Goal: Information Seeking & Learning: Check status

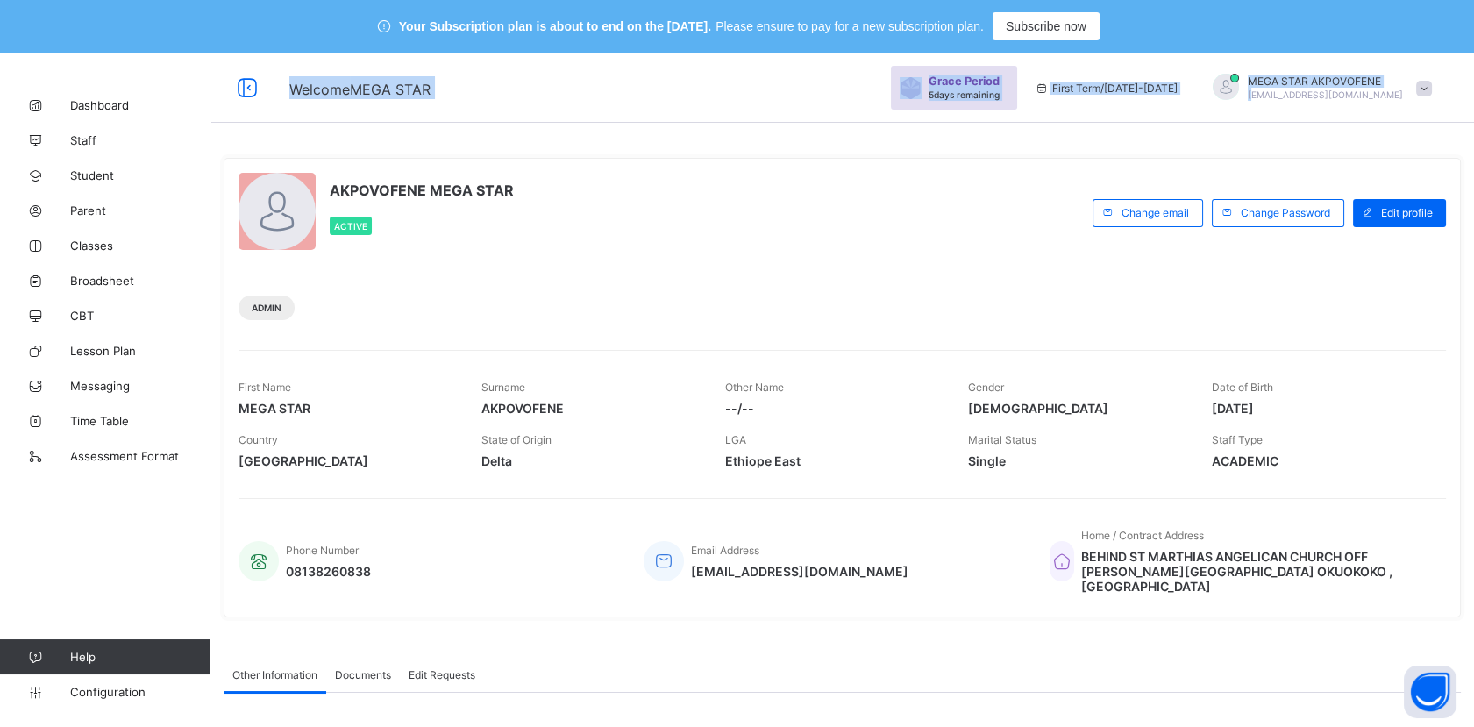
drag, startPoint x: 1276, startPoint y: 32, endPoint x: 1278, endPoint y: 101, distance: 69.3
click at [1278, 101] on div "Your Subscription plan is about to end on the [DATE]. Please ensure to pay for …" at bounding box center [737, 493] width 1474 height 987
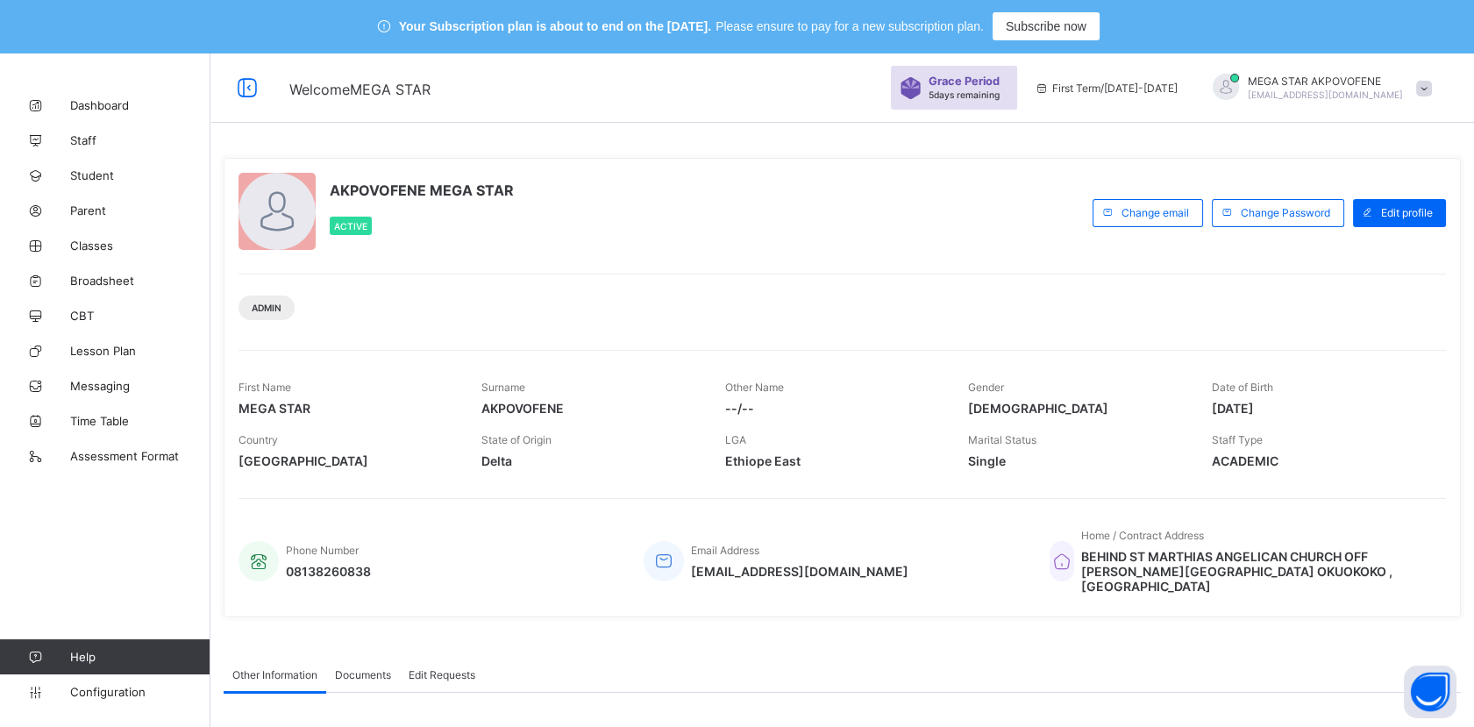
click at [964, 236] on div "AKPOVOFENE MEGA STAR Active" at bounding box center [660, 213] width 845 height 80
click at [83, 174] on span "Student" at bounding box center [140, 175] width 140 height 14
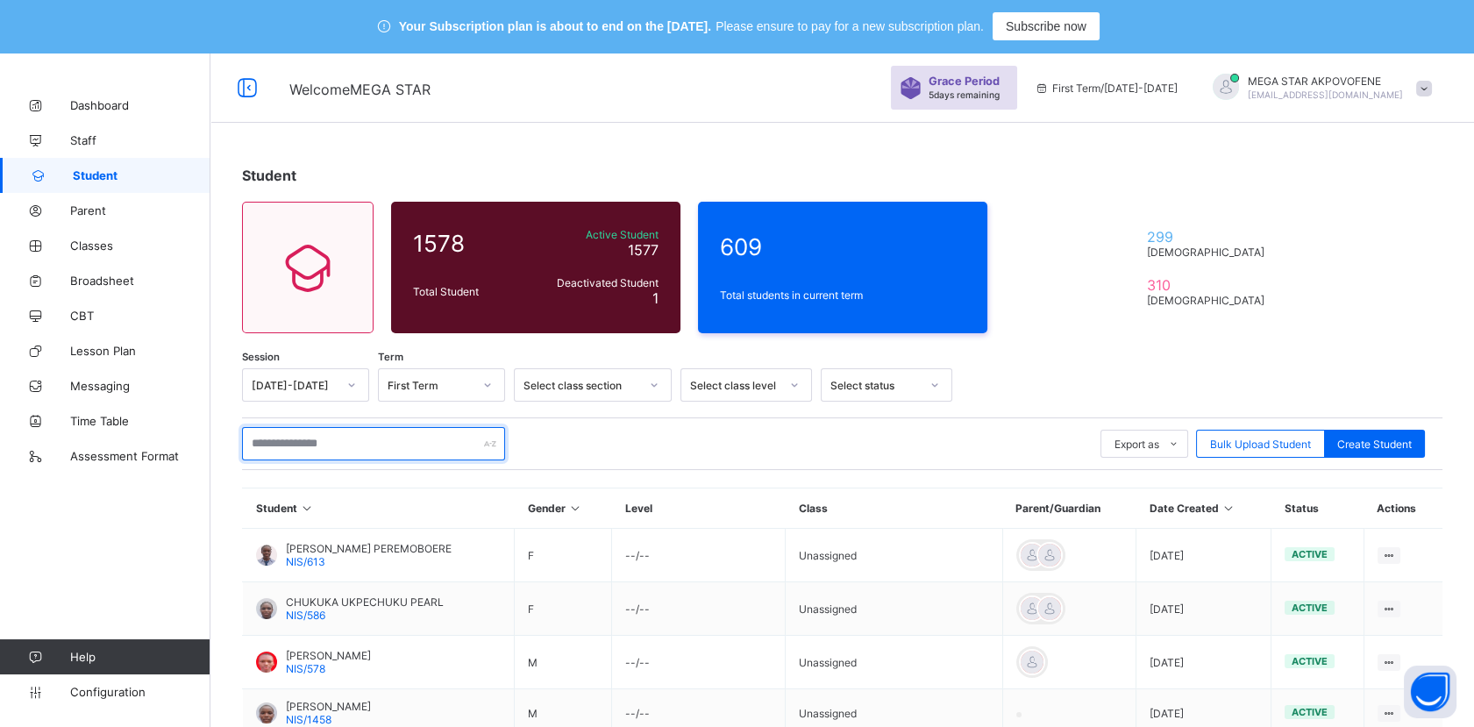
click at [342, 441] on input "text" at bounding box center [373, 443] width 263 height 33
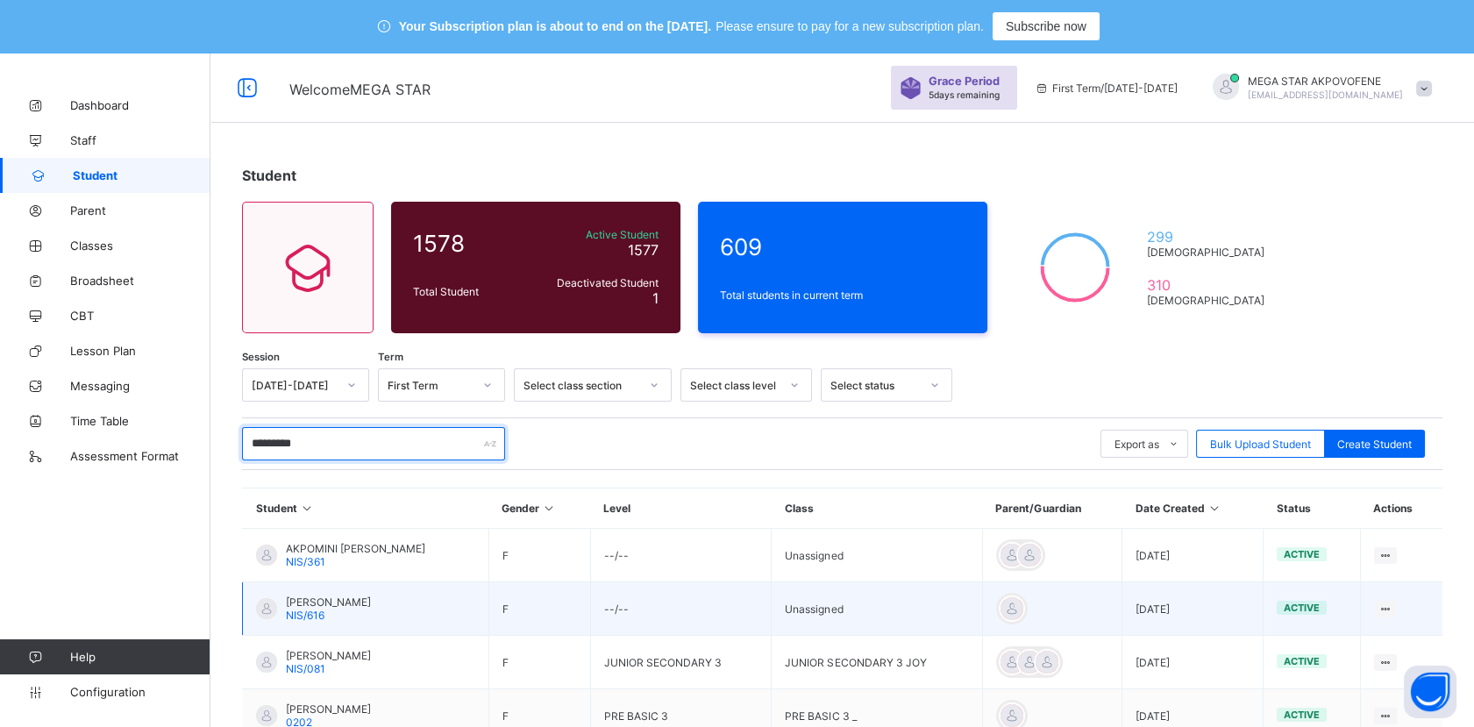
scroll to position [97, 0]
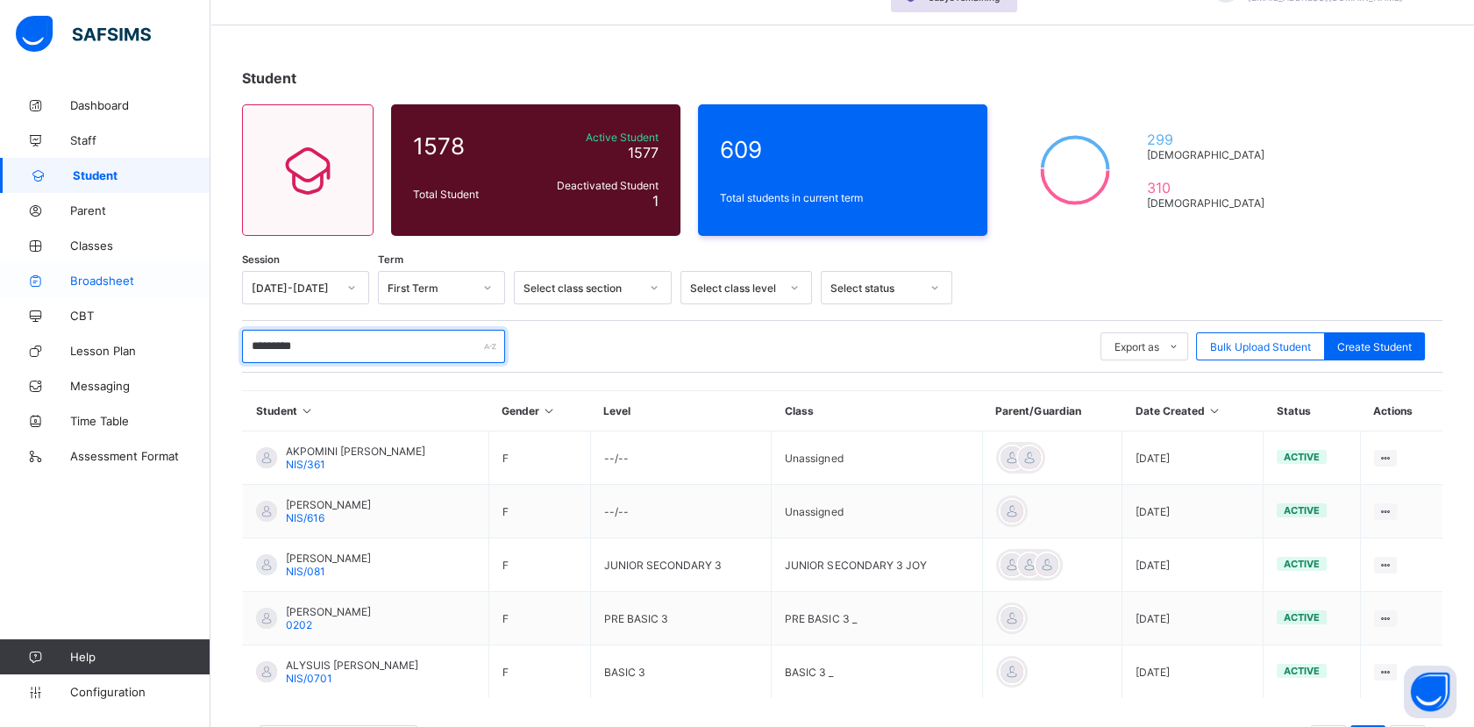
type input "*********"
click at [103, 277] on span "Broadsheet" at bounding box center [140, 281] width 140 height 14
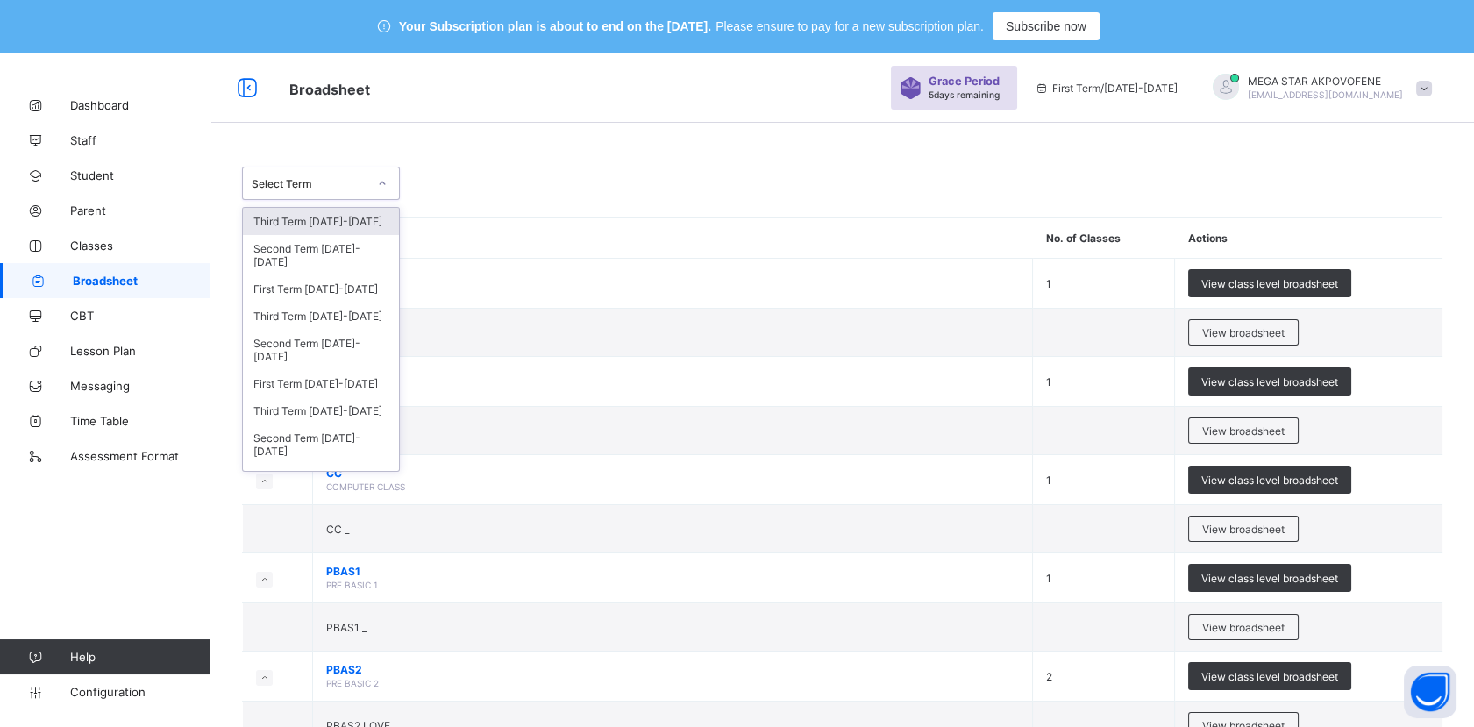
click at [380, 182] on icon at bounding box center [382, 183] width 11 height 18
click at [334, 314] on div "Third Term [DATE]-[DATE]" at bounding box center [321, 315] width 156 height 27
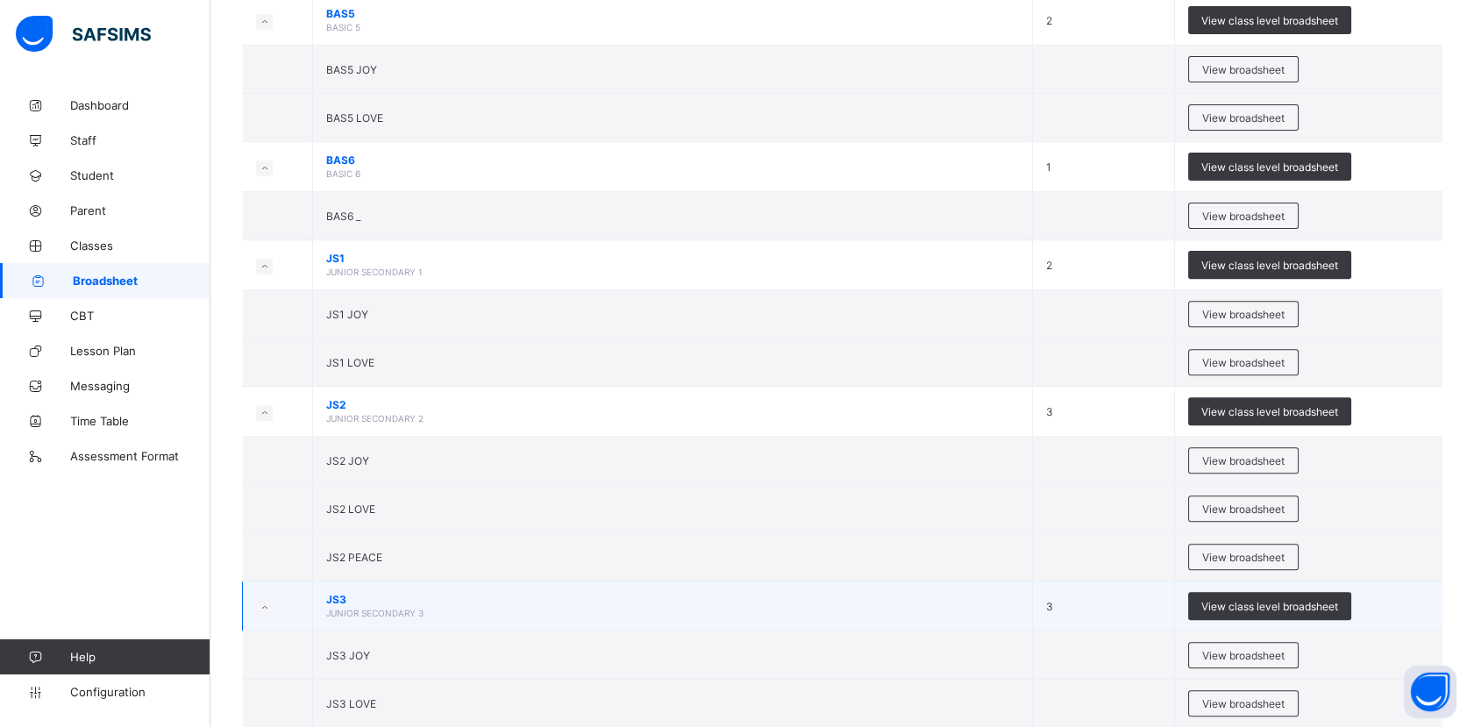
scroll to position [1558, 0]
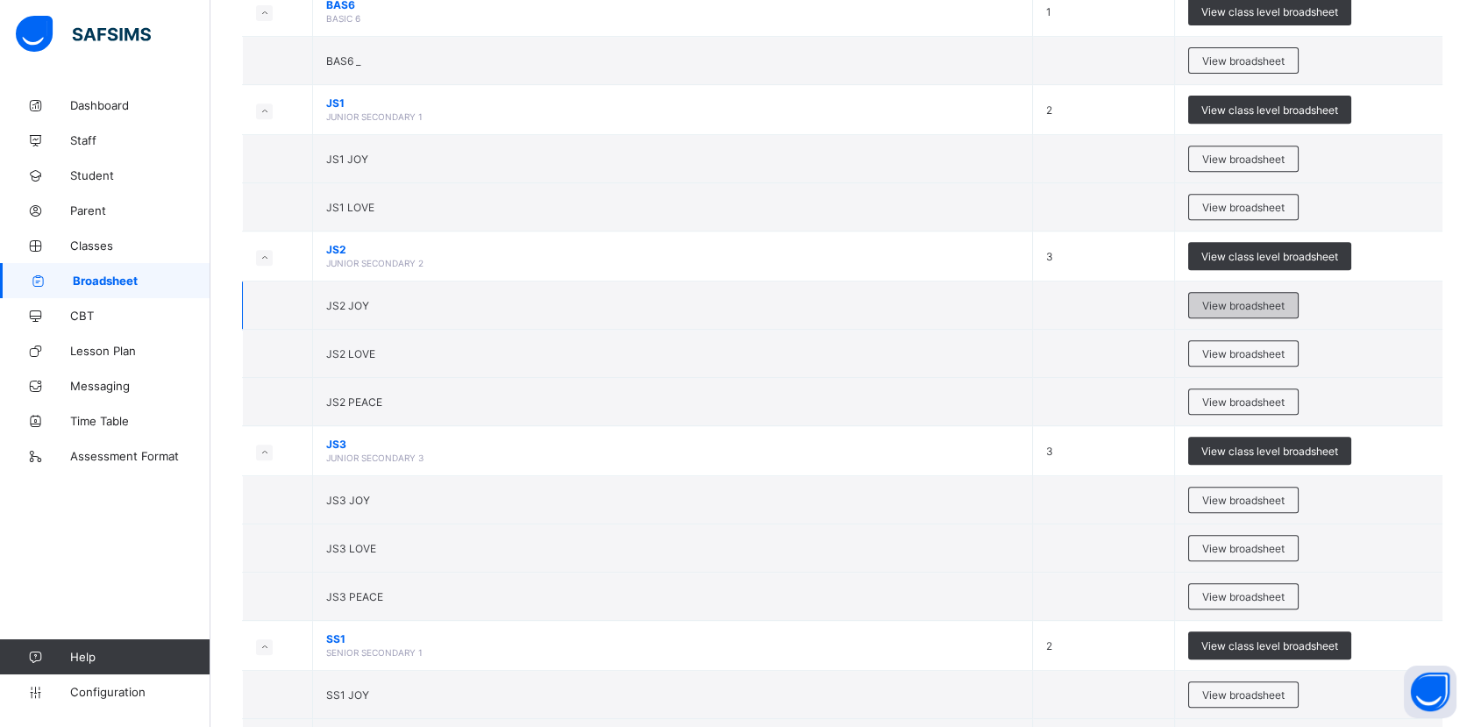
click at [1227, 302] on span "View broadsheet" at bounding box center [1243, 305] width 82 height 13
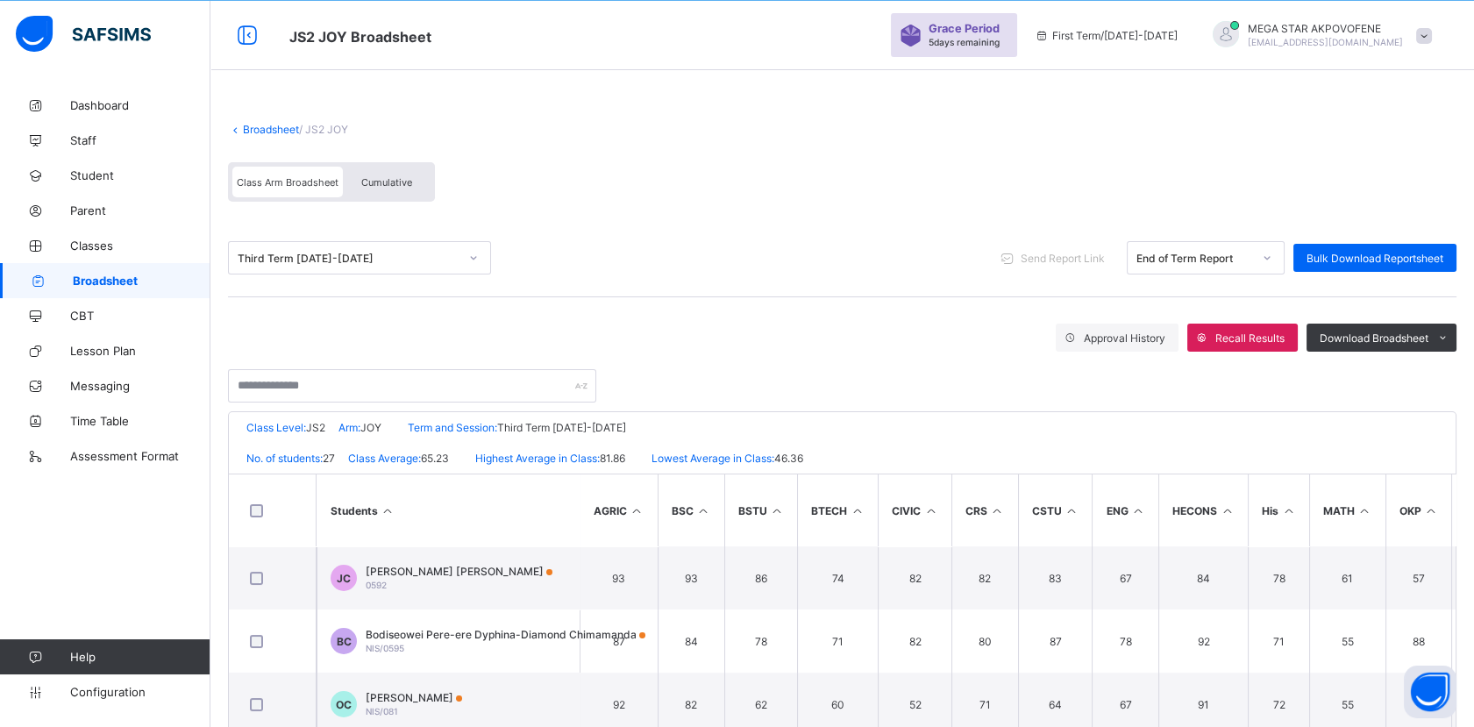
scroll to position [270, 0]
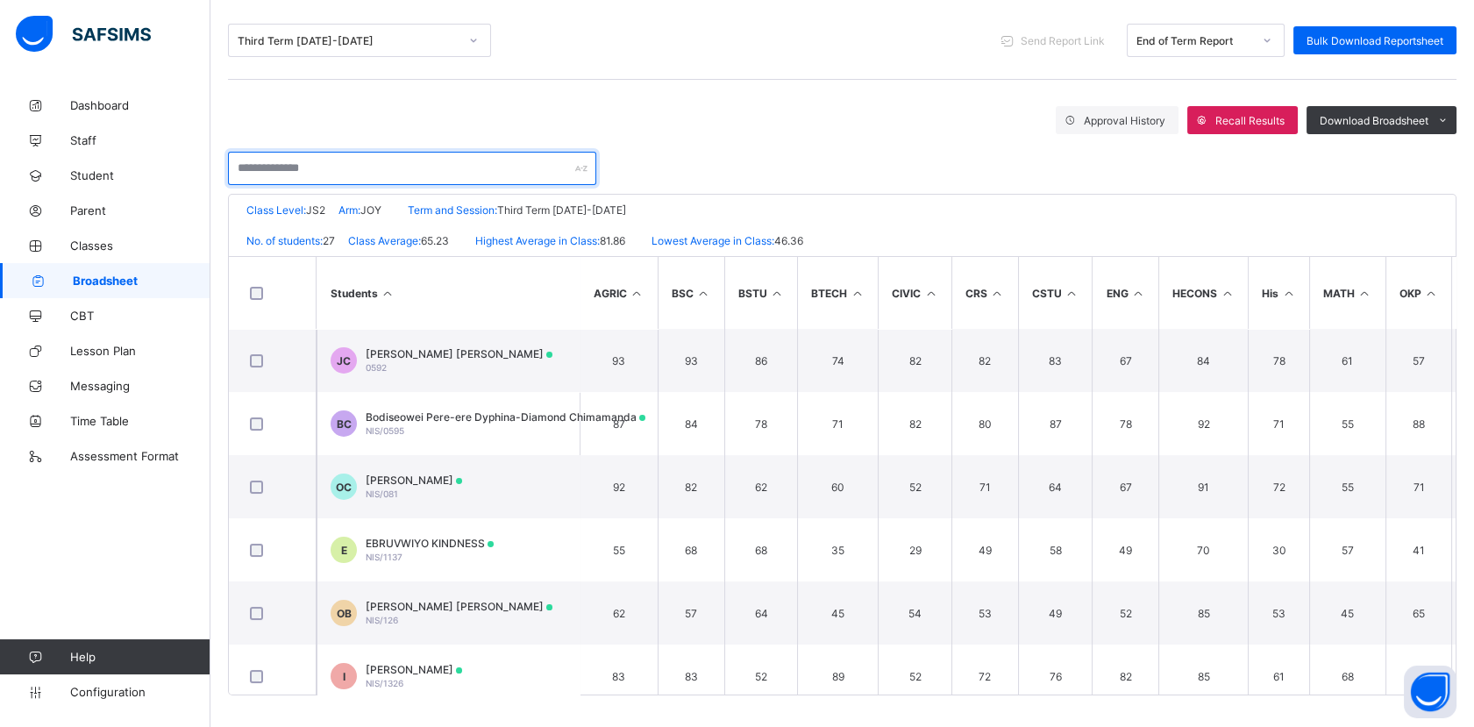
click at [404, 165] on input "text" at bounding box center [412, 168] width 368 height 33
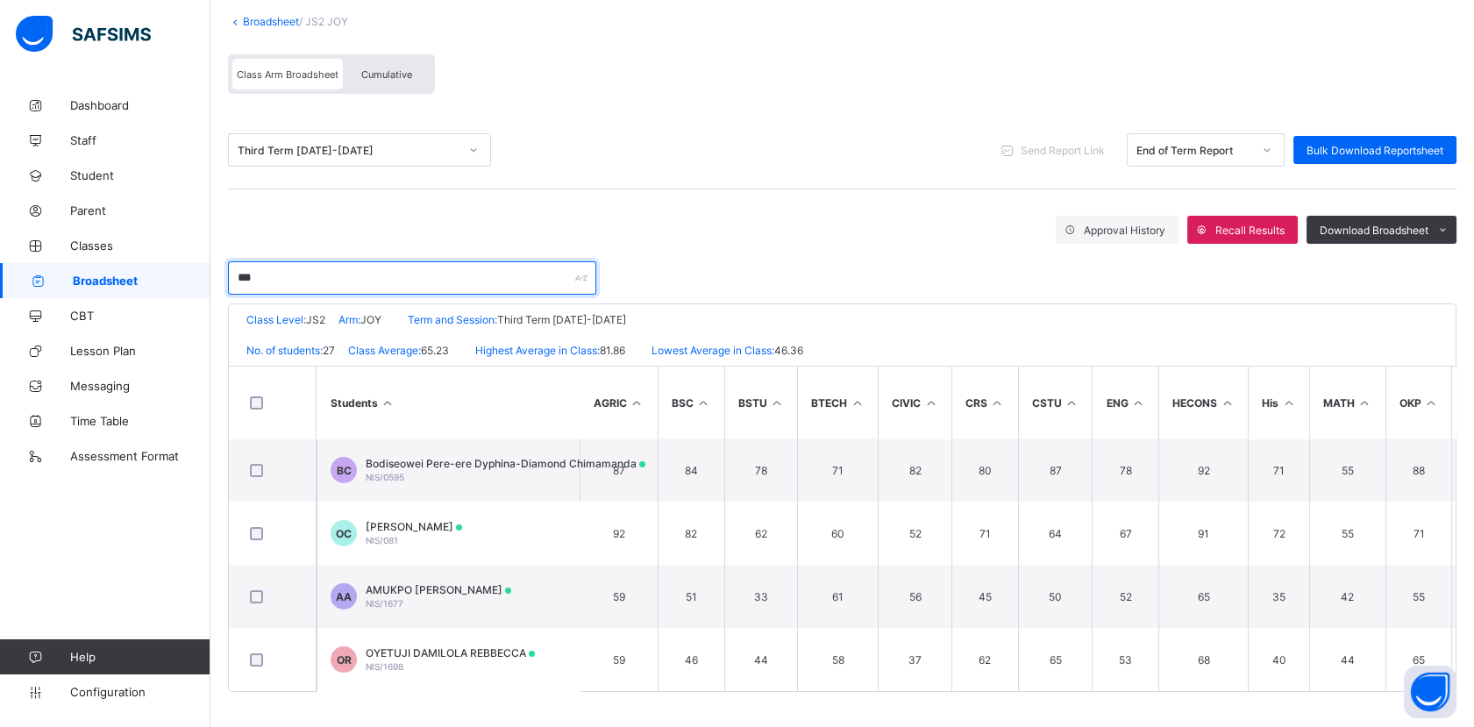
scroll to position [53, 0]
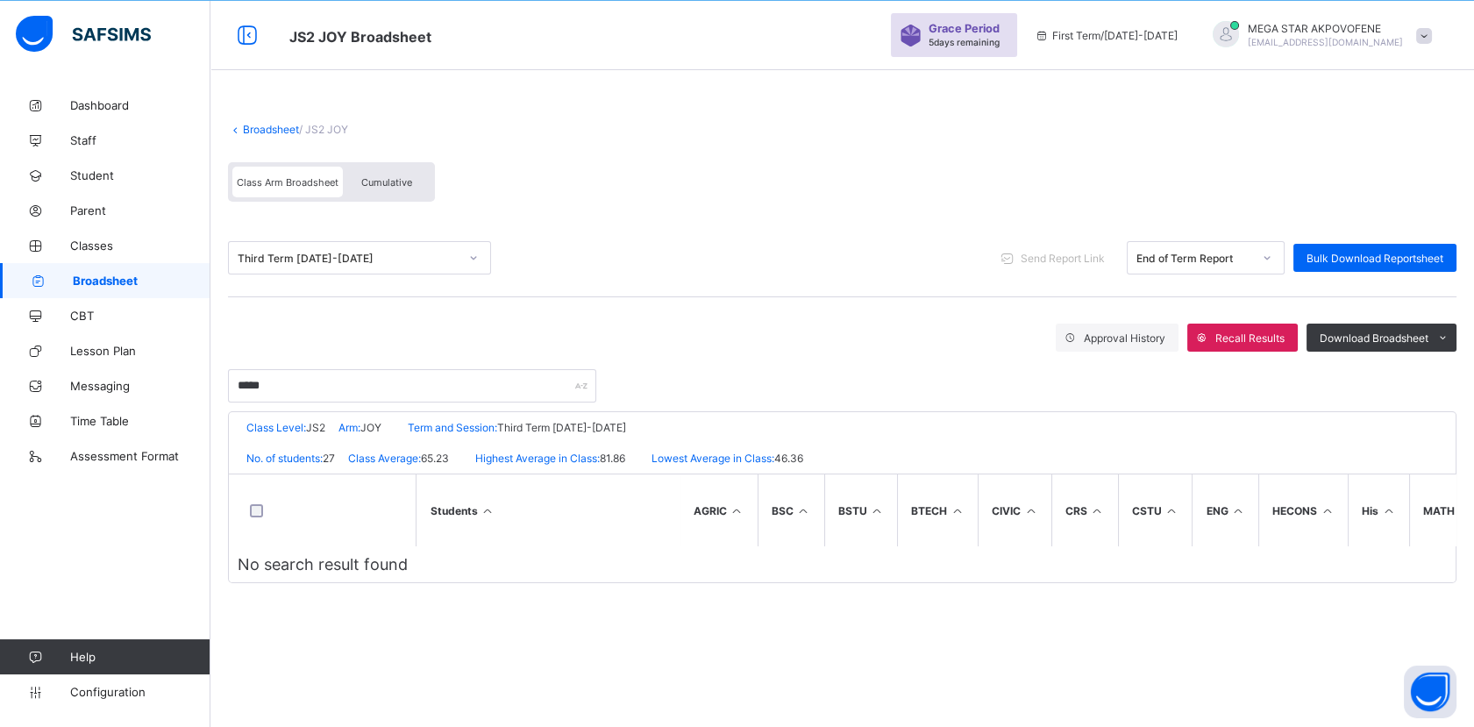
click at [376, 618] on div "Broadsheet / JS2 JOY Class Arm Broadsheet Cumulative Third Term [DATE]-[DATE] S…" at bounding box center [841, 353] width 1263 height 530
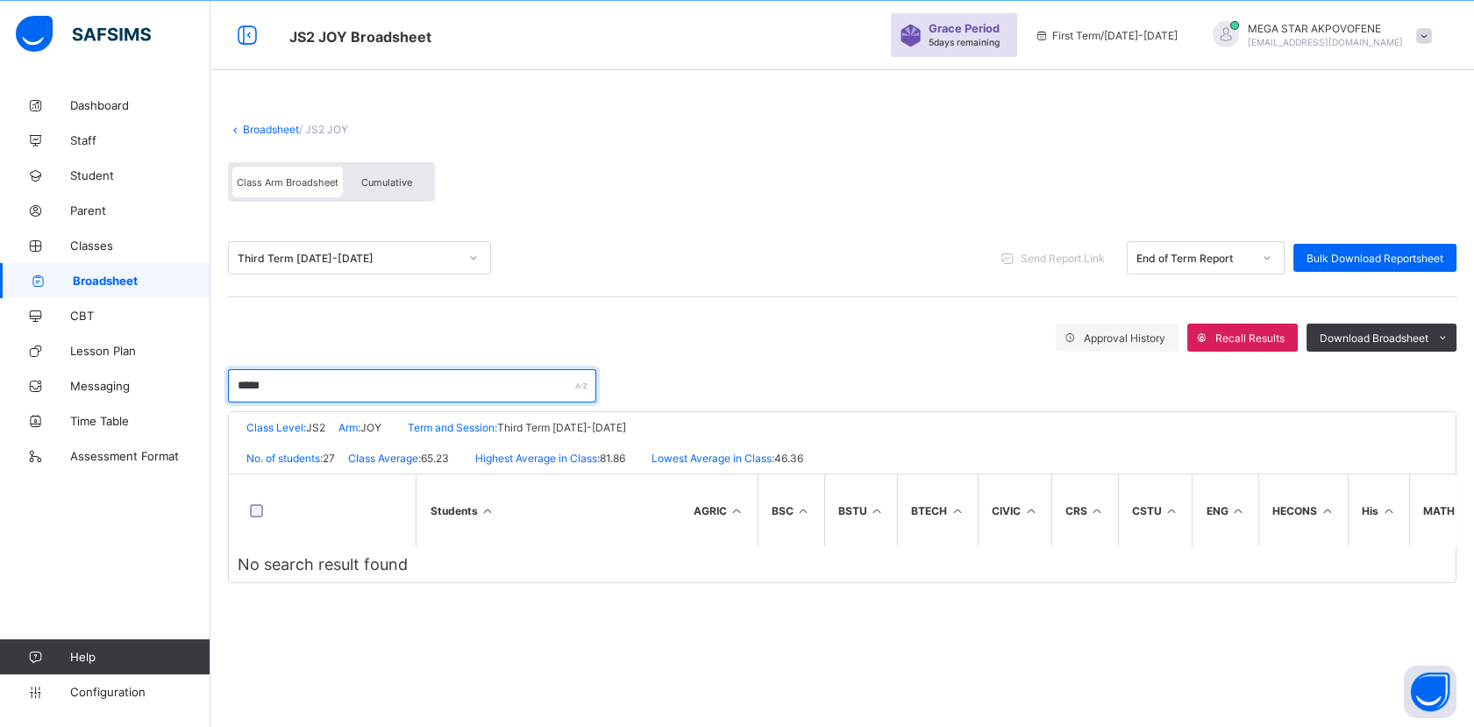
click at [302, 386] on input "*****" at bounding box center [412, 385] width 368 height 33
drag, startPoint x: 353, startPoint y: 387, endPoint x: 207, endPoint y: 393, distance: 146.5
click at [207, 393] on div "JS2 JOY Broadsheet Grace Period 5 days remaining First Term / [DATE]-[DATE] MEG…" at bounding box center [737, 363] width 1474 height 727
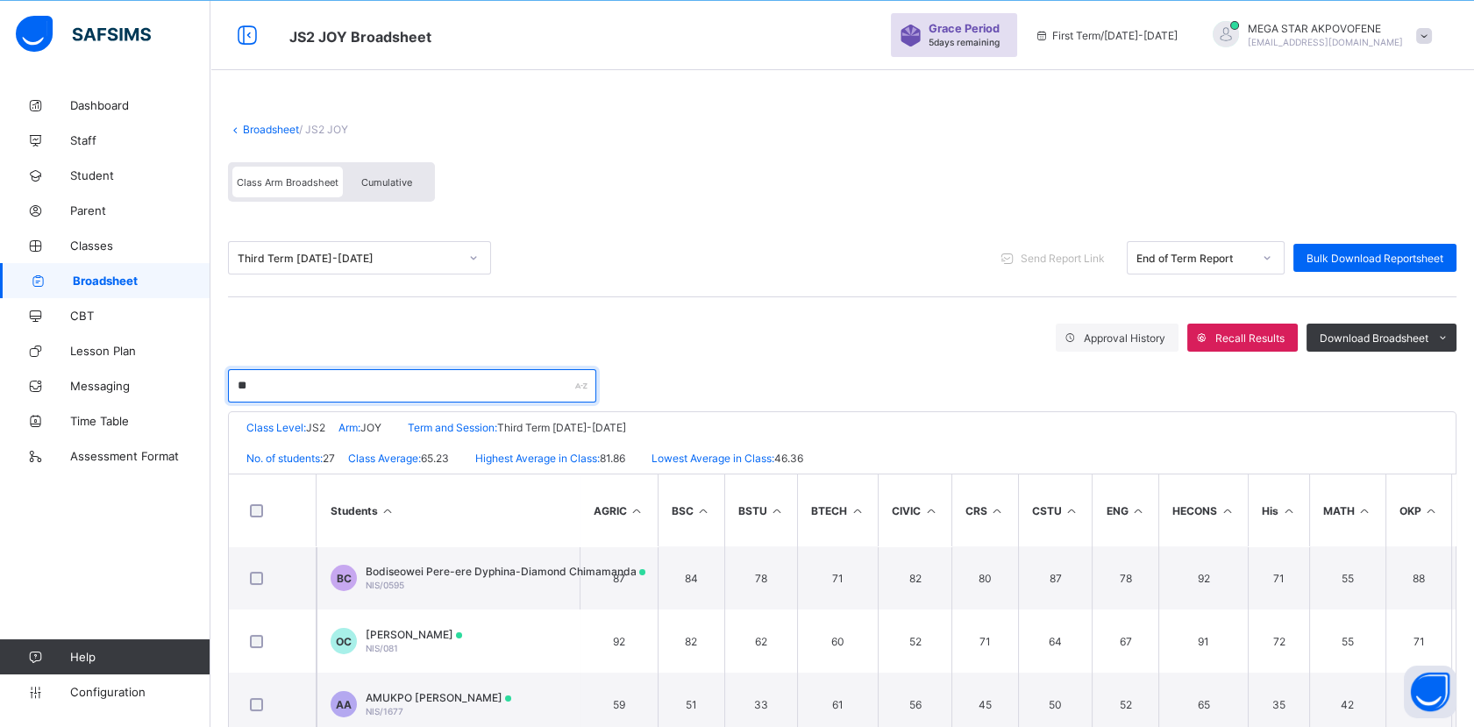
type input "*"
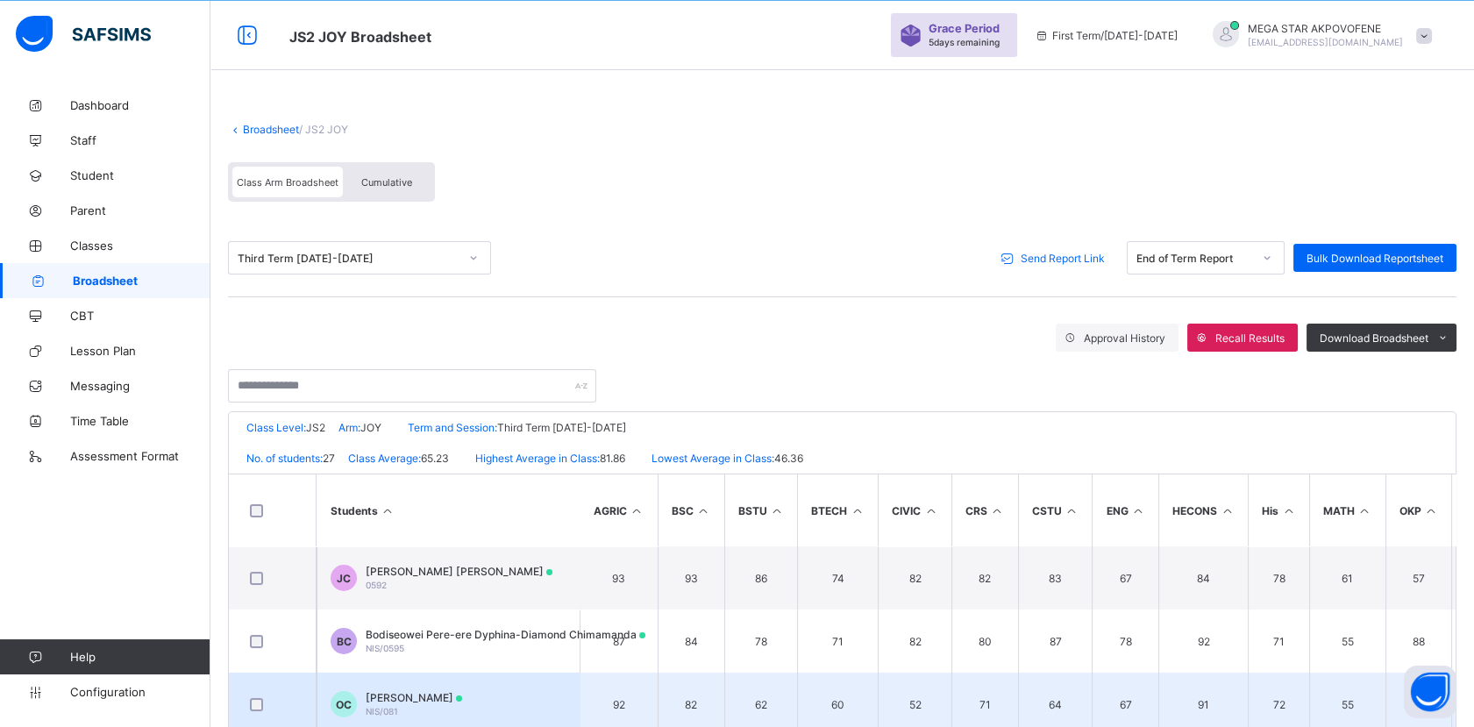
click at [366, 698] on span "[PERSON_NAME]" at bounding box center [414, 697] width 96 height 13
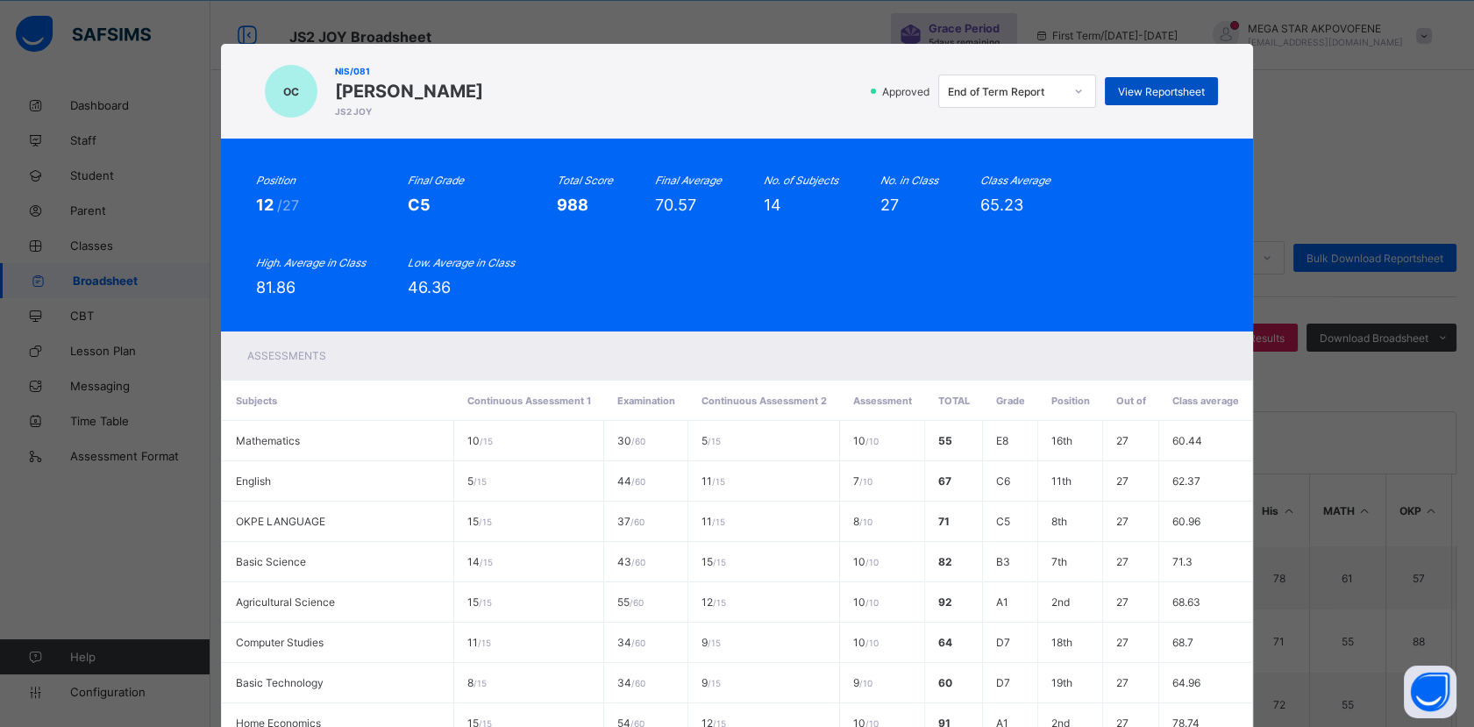
click at [1162, 98] on div "View Reportsheet" at bounding box center [1161, 91] width 113 height 28
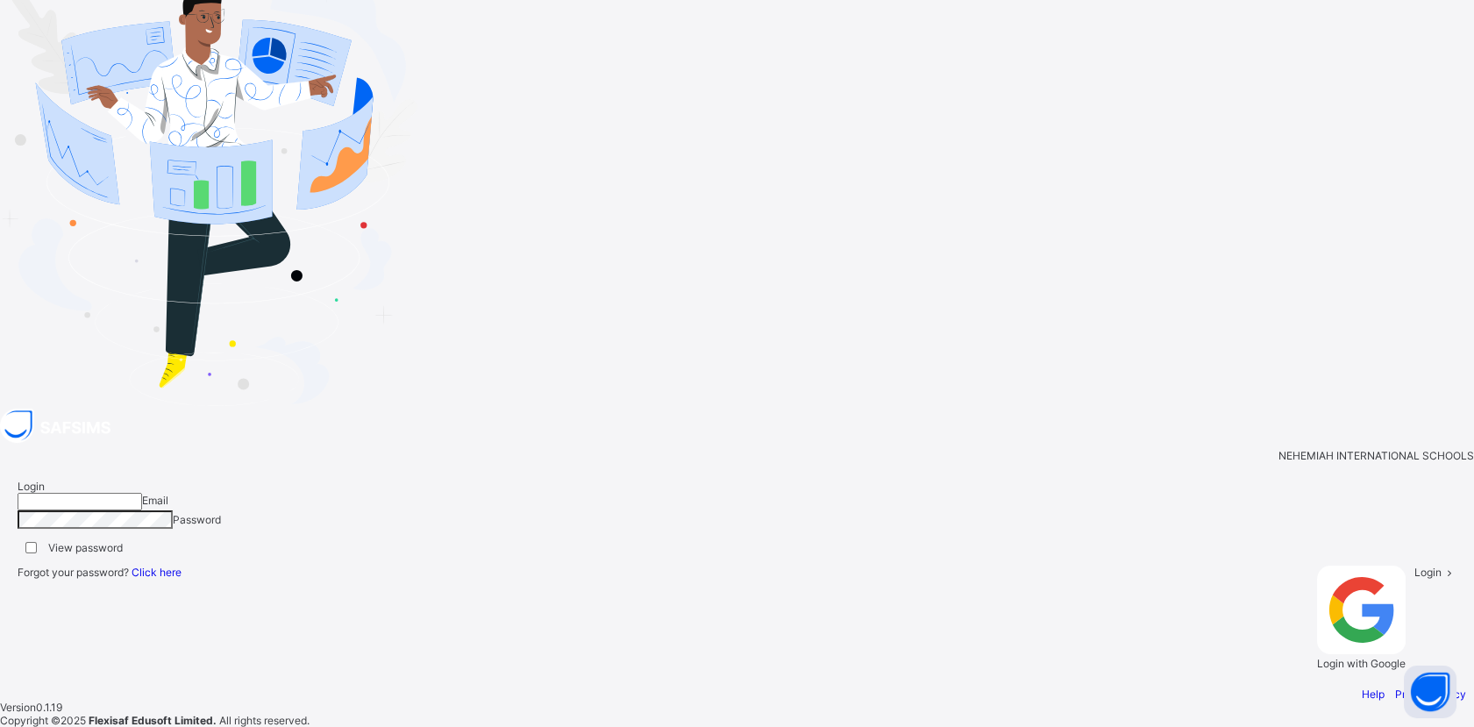
type input "**********"
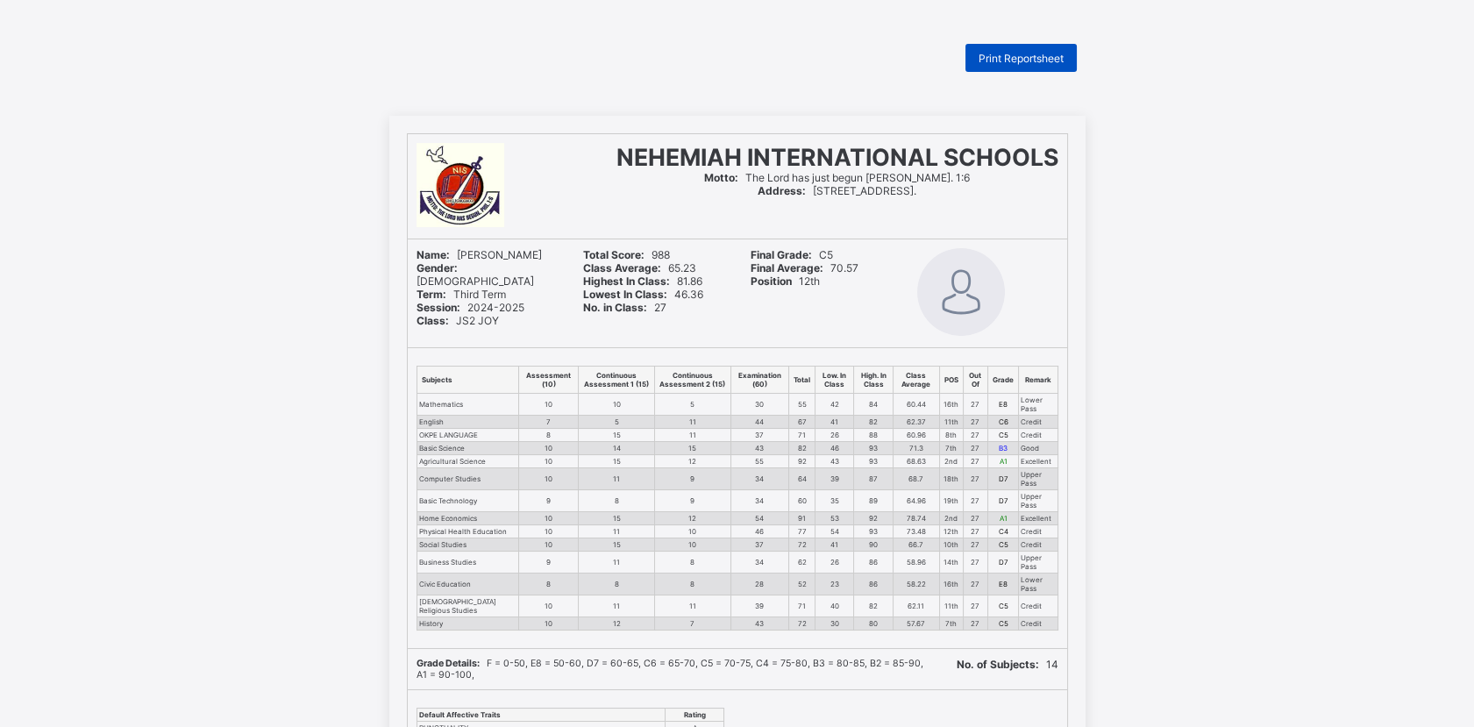
click at [1006, 67] on div "Print Reportsheet" at bounding box center [1020, 58] width 111 height 28
click at [1018, 67] on div "Print Reportsheet" at bounding box center [1020, 58] width 111 height 28
click at [1023, 60] on span "Print Reportsheet" at bounding box center [1020, 58] width 85 height 13
click at [1174, 73] on div "Print Reportsheet NEHEMIAH INTERNATIONAL SCHOOLS Motto: The Lord has just begun…" at bounding box center [737, 566] width 1474 height 1045
click at [1268, 144] on div "NEHEMIAH INTERNATIONAL SCHOOLS Motto: The Lord has just begun Phil. 1:6 Address…" at bounding box center [737, 602] width 1474 height 973
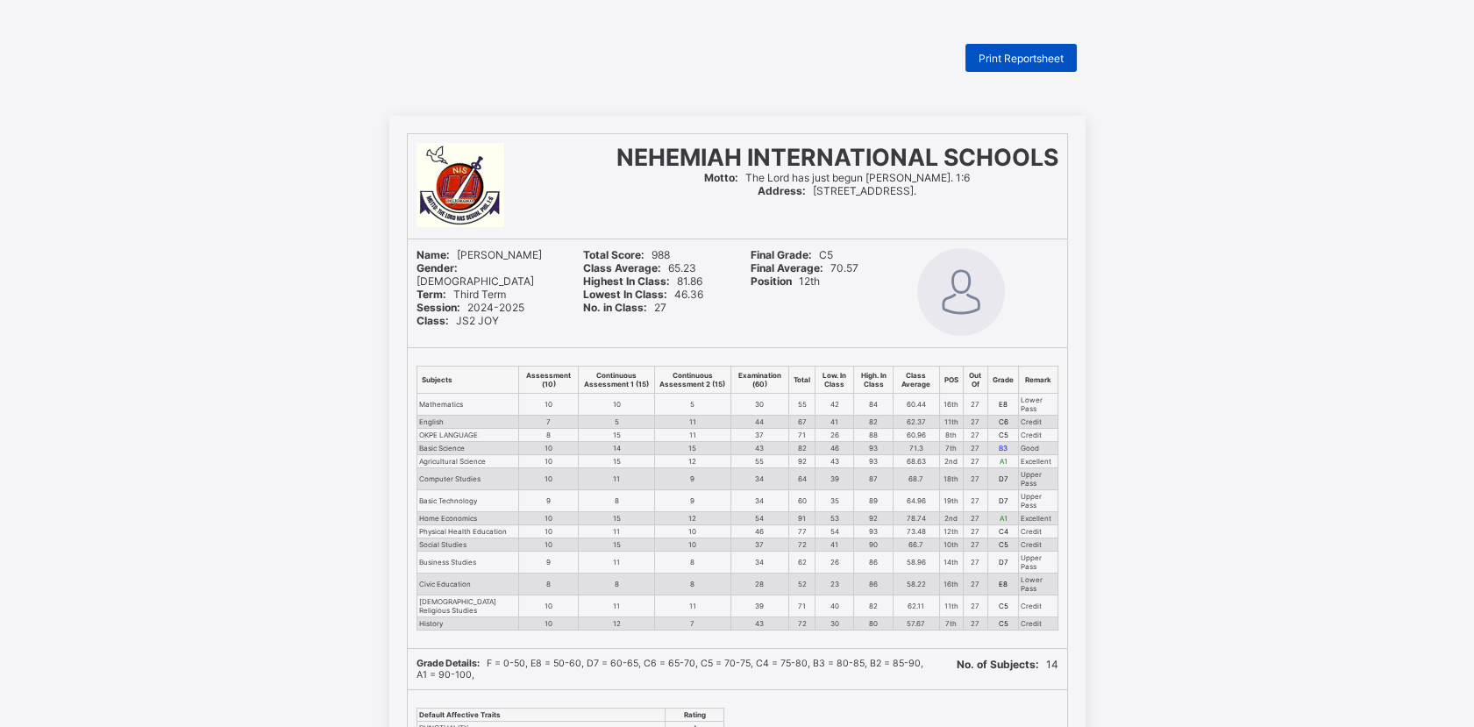
click at [1037, 64] on div "Print Reportsheet" at bounding box center [1020, 58] width 111 height 28
